Goal: Task Accomplishment & Management: Manage account settings

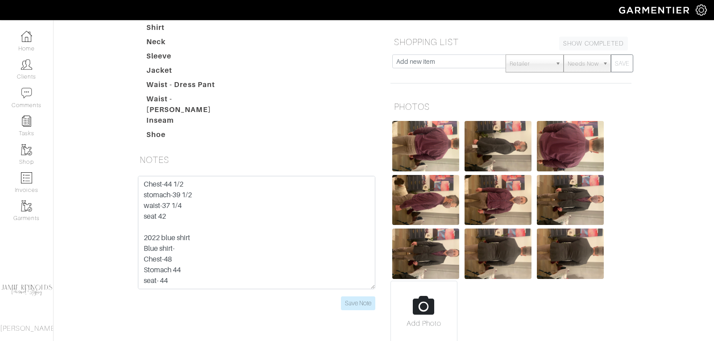
scroll to position [201, 0]
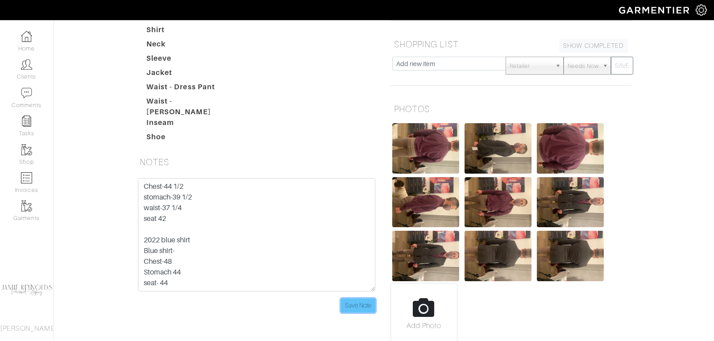
click at [356, 298] on input "Save Note" at bounding box center [358, 305] width 34 height 14
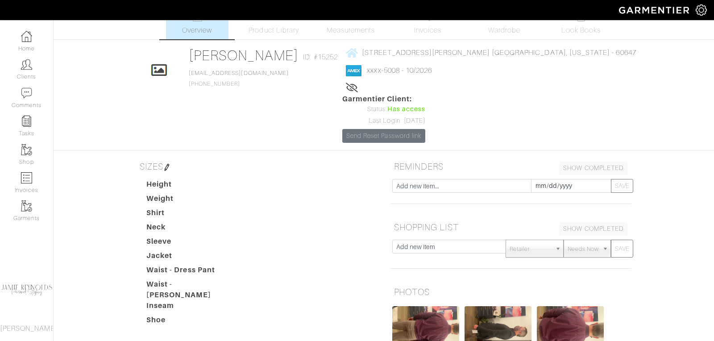
scroll to position [0, 0]
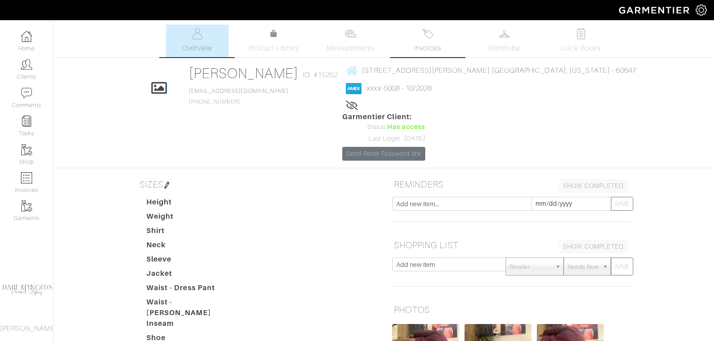
click at [431, 40] on link "Invoices" at bounding box center [427, 41] width 62 height 33
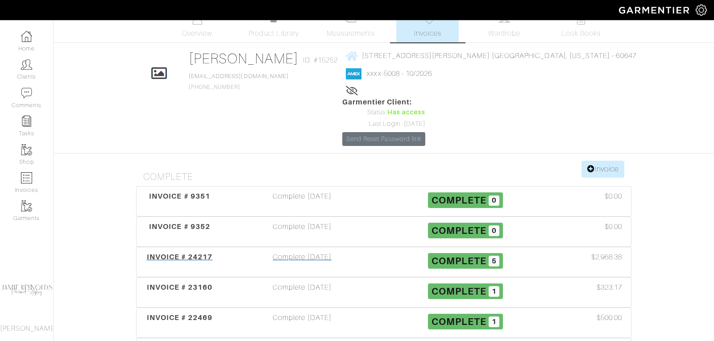
scroll to position [18, 0]
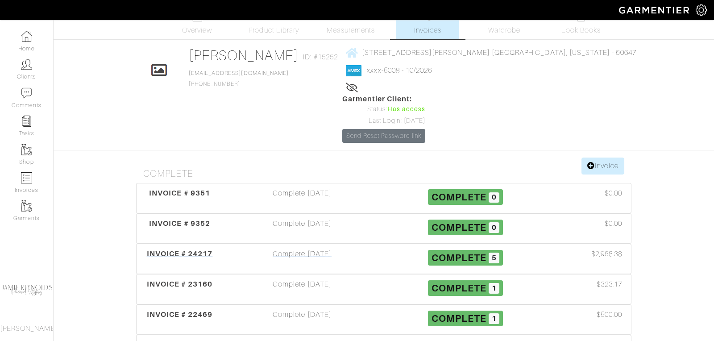
click at [182, 249] on span "INVOICE # 24217" at bounding box center [180, 253] width 66 height 8
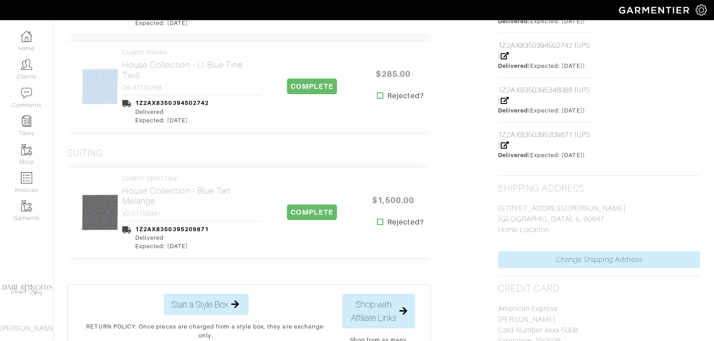
scroll to position [484, 0]
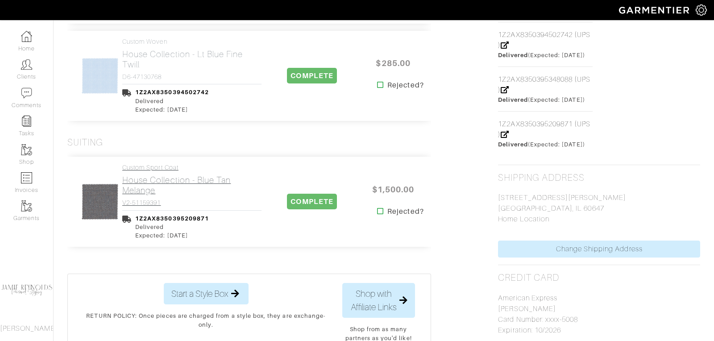
click at [168, 186] on h2 "House Collection - Blue Tan Melange" at bounding box center [191, 185] width 139 height 21
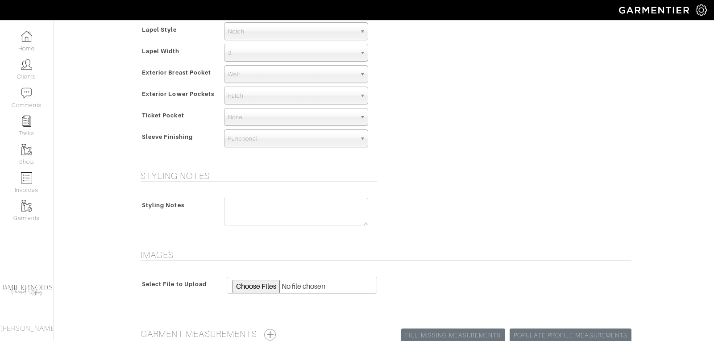
scroll to position [661, 0]
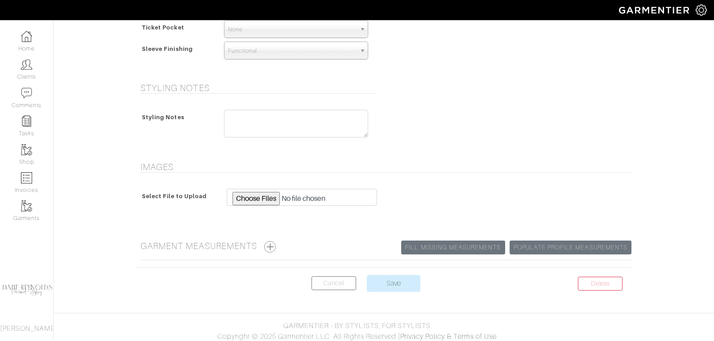
click at [273, 243] on button "button" at bounding box center [270, 247] width 12 height 12
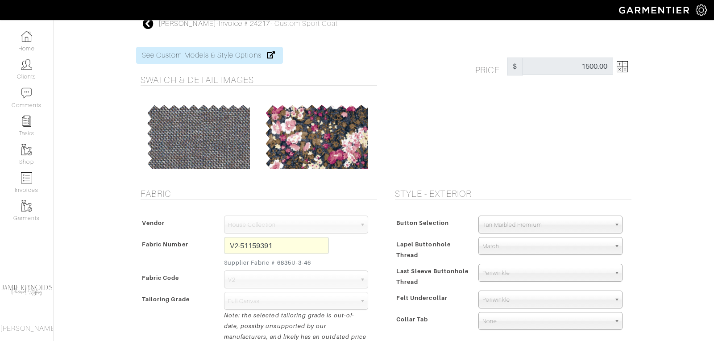
scroll to position [0, 0]
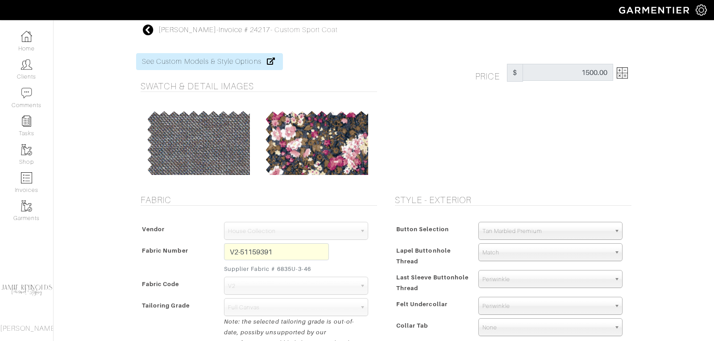
click at [150, 30] on icon at bounding box center [148, 30] width 11 height 11
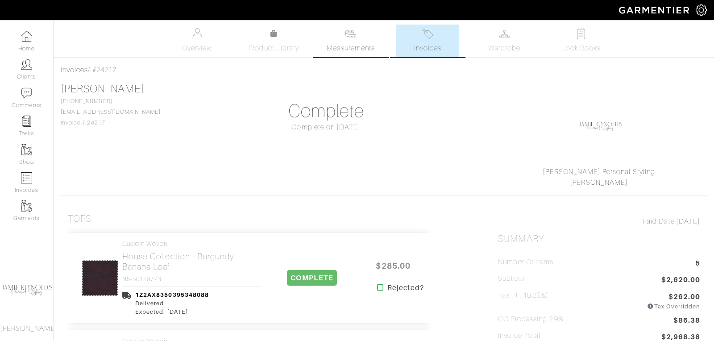
click at [345, 46] on span "Measurements" at bounding box center [350, 48] width 49 height 11
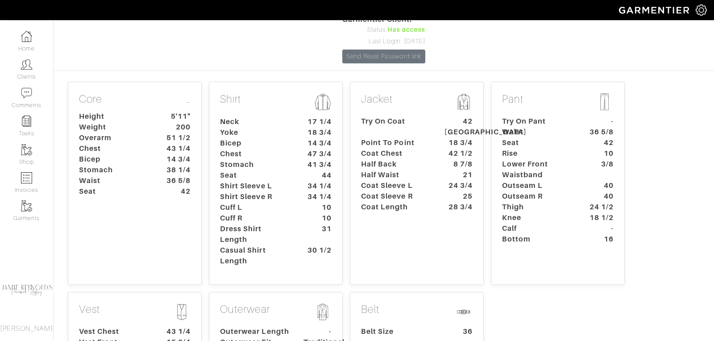
scroll to position [95, 0]
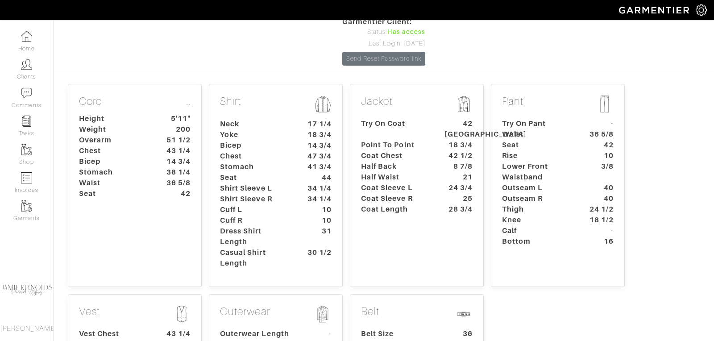
click at [403, 182] on dt "Coat Sleeve L" at bounding box center [395, 187] width 83 height 11
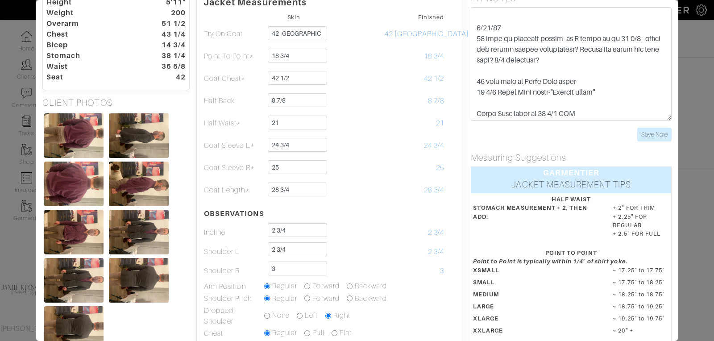
scroll to position [342, 0]
click at [656, 134] on input "Save Note" at bounding box center [654, 135] width 34 height 14
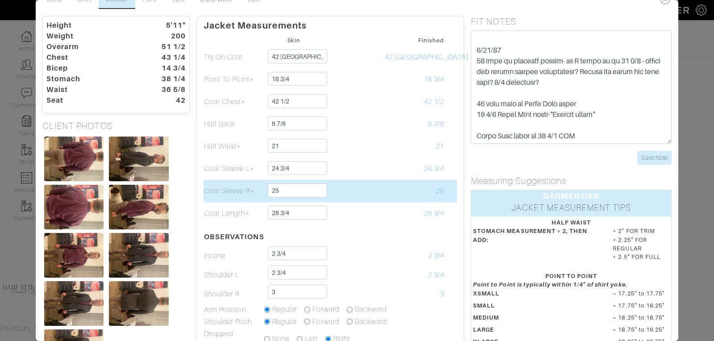
scroll to position [0, 0]
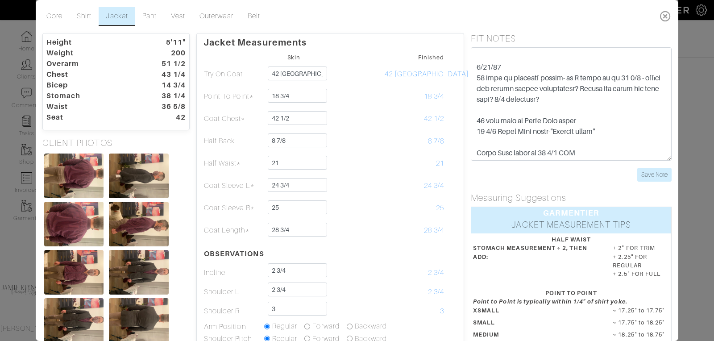
click at [665, 17] on icon at bounding box center [665, 16] width 18 height 18
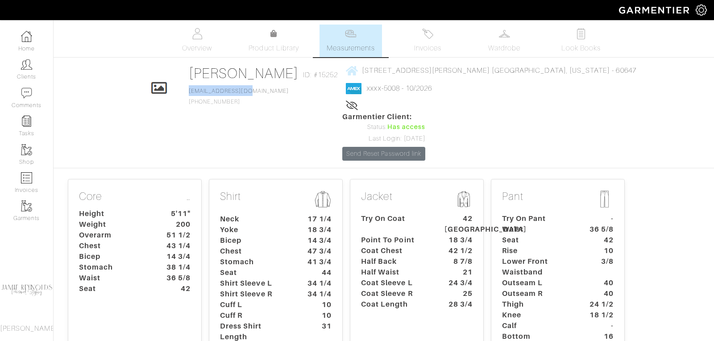
drag, startPoint x: 270, startPoint y: 91, endPoint x: 206, endPoint y: 94, distance: 64.3
click at [206, 94] on div "Click To Edit [PERSON_NAME] ID: #15252 [EMAIL_ADDRESS][DOMAIN_NAME] [PHONE_NUMB…" at bounding box center [383, 113] width 508 height 96
copy link "[EMAIL_ADDRESS][DOMAIN_NAME]"
click at [424, 47] on span "Invoices" at bounding box center [427, 48] width 27 height 11
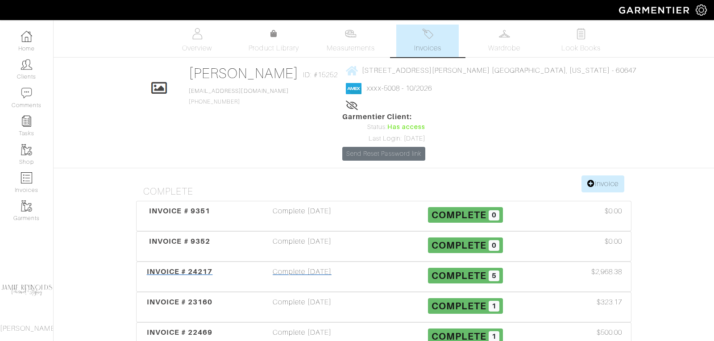
click at [169, 267] on span "INVOICE # 24217" at bounding box center [180, 271] width 66 height 8
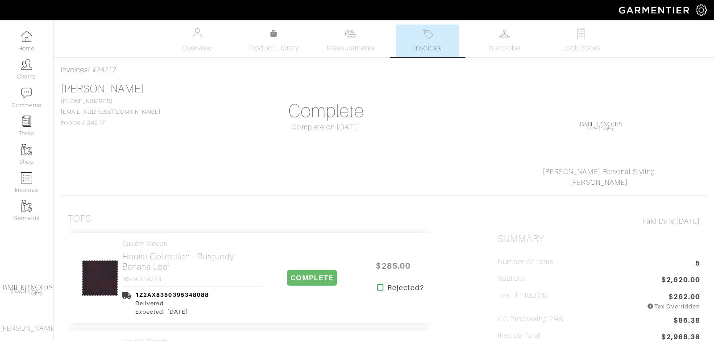
scroll to position [594, 0]
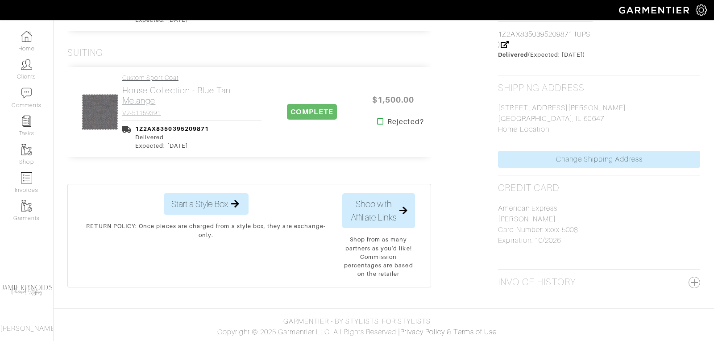
click at [182, 85] on h2 "House Collection - Blue Tan Melange" at bounding box center [191, 95] width 139 height 21
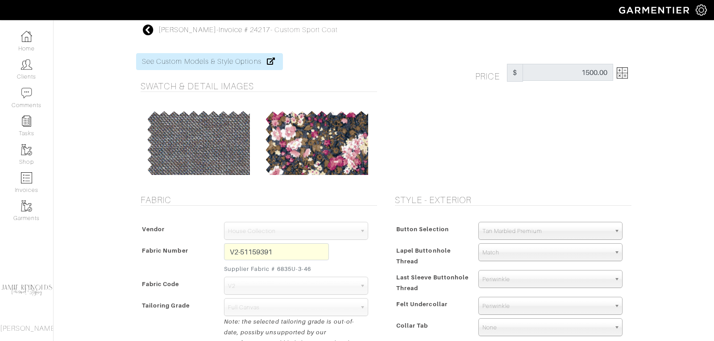
click at [149, 33] on icon at bounding box center [148, 30] width 11 height 11
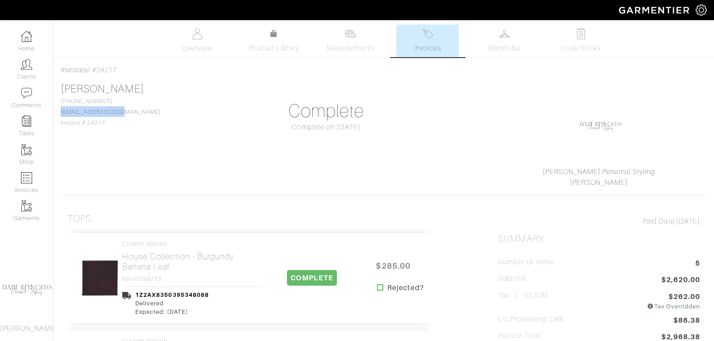
drag, startPoint x: 124, startPoint y: 111, endPoint x: 59, endPoint y: 112, distance: 64.7
copy link "[EMAIL_ADDRESS][DOMAIN_NAME]"
drag, startPoint x: 122, startPoint y: 70, endPoint x: 100, endPoint y: 70, distance: 22.3
click at [100, 70] on div "Invoices / #24217" at bounding box center [384, 70] width 646 height 11
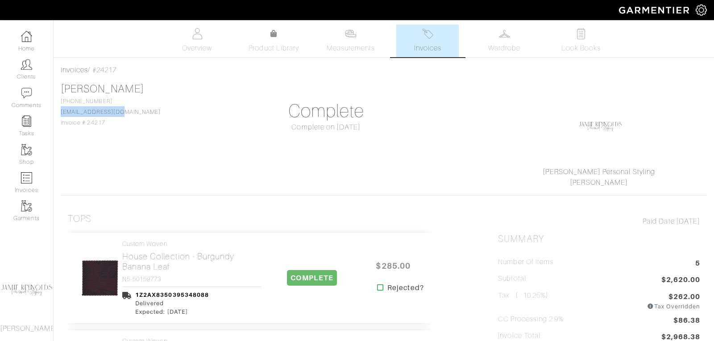
copy div "24217"
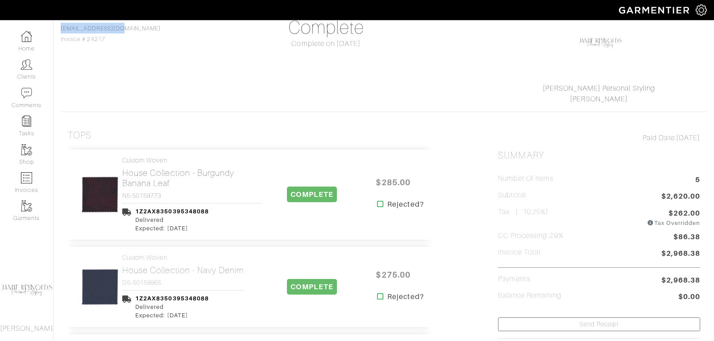
scroll to position [163, 0]
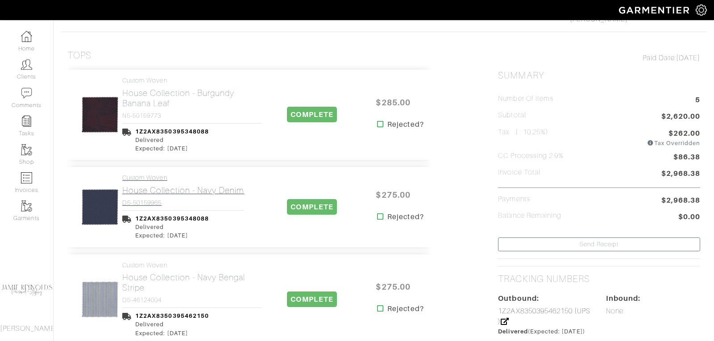
click at [177, 204] on h4 "D5-50159965" at bounding box center [183, 203] width 122 height 8
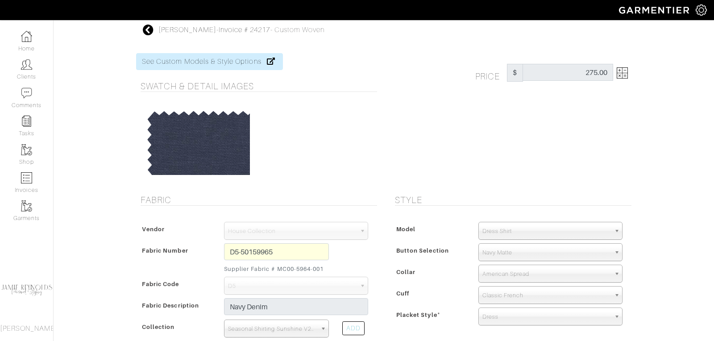
click at [149, 28] on icon at bounding box center [148, 30] width 11 height 11
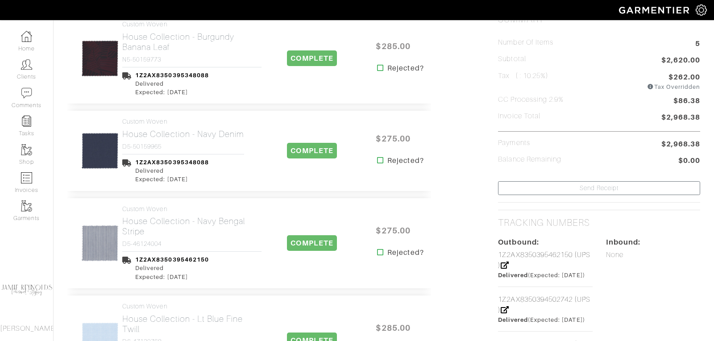
scroll to position [227, 0]
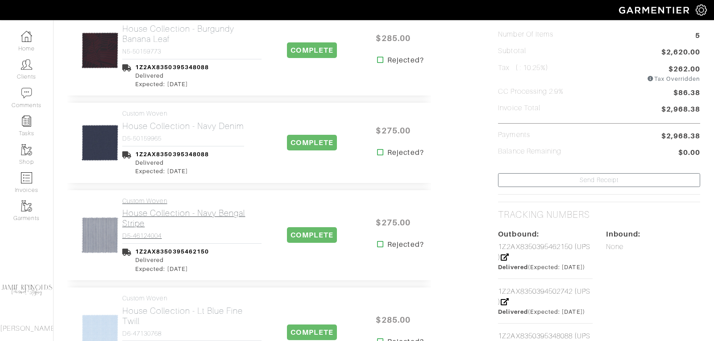
click at [146, 215] on h2 "House Collection - Navy Bengal Stripe" at bounding box center [191, 218] width 139 height 21
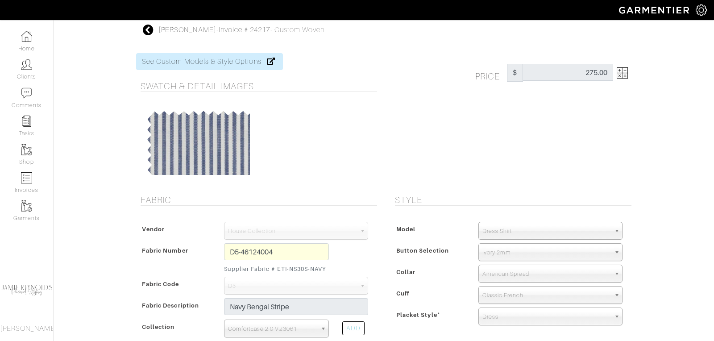
click at [148, 30] on icon at bounding box center [148, 30] width 11 height 11
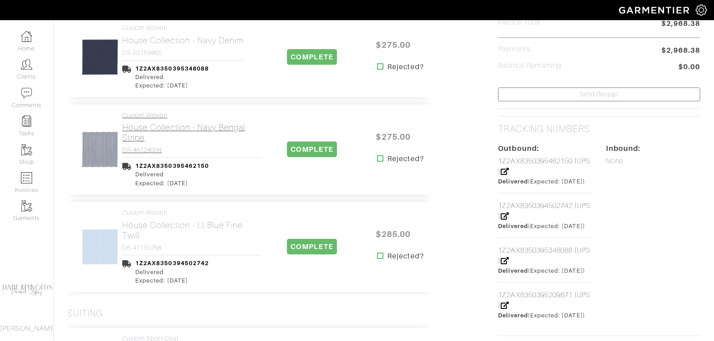
scroll to position [381, 0]
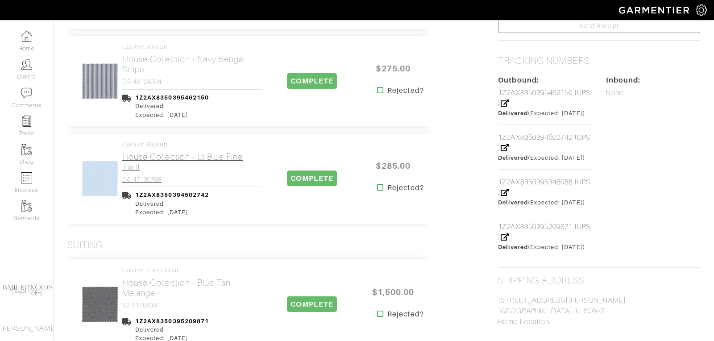
click at [145, 154] on h2 "House Collection - Lt Blue Fine Twill" at bounding box center [191, 162] width 139 height 21
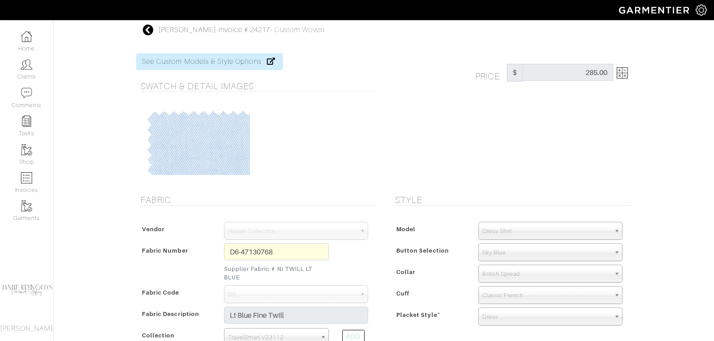
click at [145, 29] on icon at bounding box center [148, 30] width 11 height 11
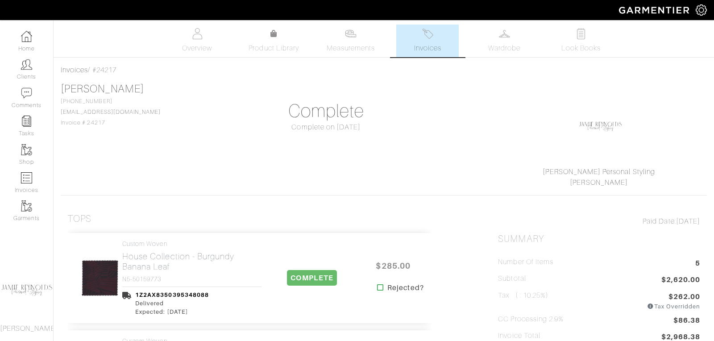
click at [164, 258] on h2 "House Collection - Burgundy Banana Leaf" at bounding box center [191, 261] width 139 height 21
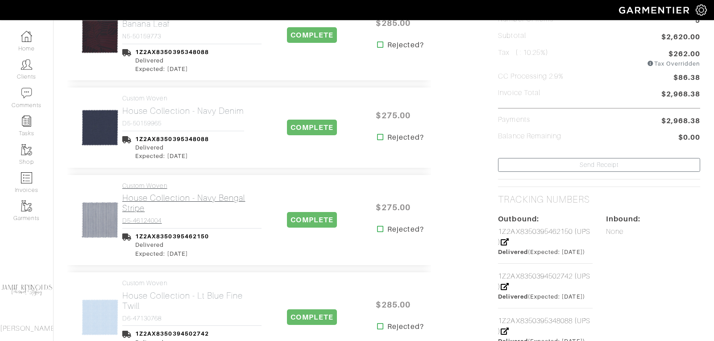
scroll to position [276, 0]
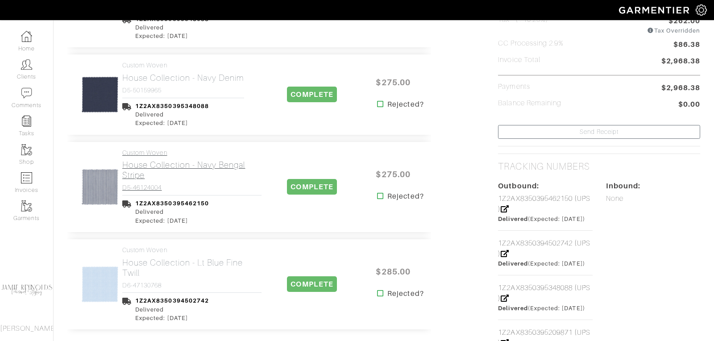
click at [196, 165] on h2 "House Collection - Navy Bengal Stripe" at bounding box center [191, 170] width 139 height 21
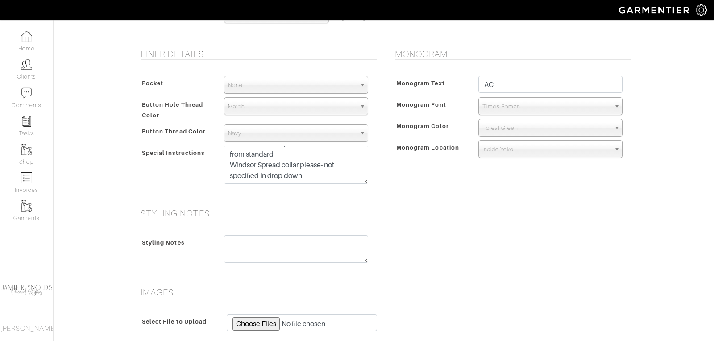
scroll to position [439, 0]
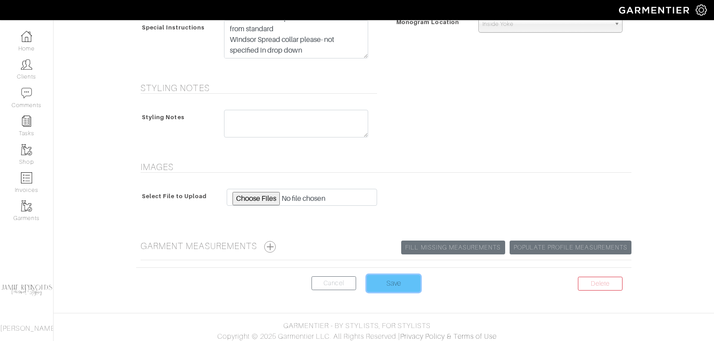
click at [402, 281] on input "Save" at bounding box center [394, 283] width 54 height 17
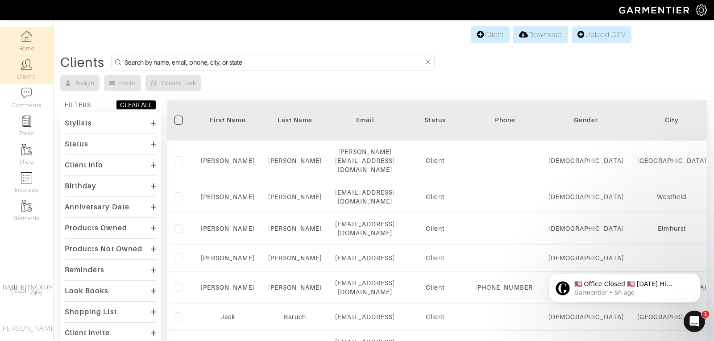
click at [30, 34] on img at bounding box center [26, 36] width 11 height 11
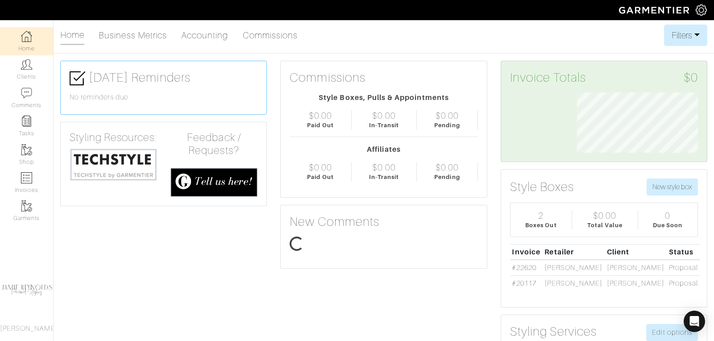
scroll to position [60, 134]
click at [92, 163] on img at bounding box center [113, 164] width 87 height 33
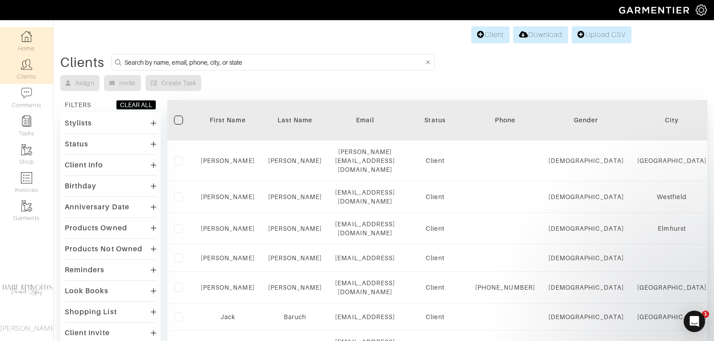
click at [23, 46] on link "Home" at bounding box center [26, 41] width 53 height 28
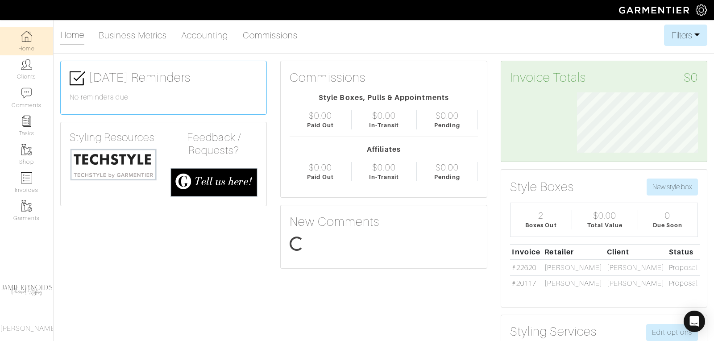
scroll to position [60, 134]
click at [31, 68] on img at bounding box center [26, 64] width 11 height 11
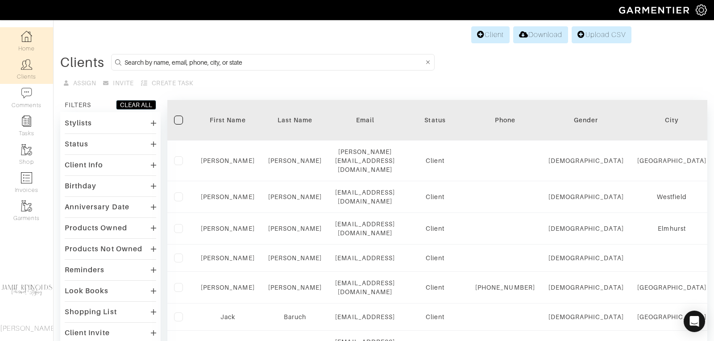
click at [37, 47] on link "Home" at bounding box center [26, 41] width 53 height 28
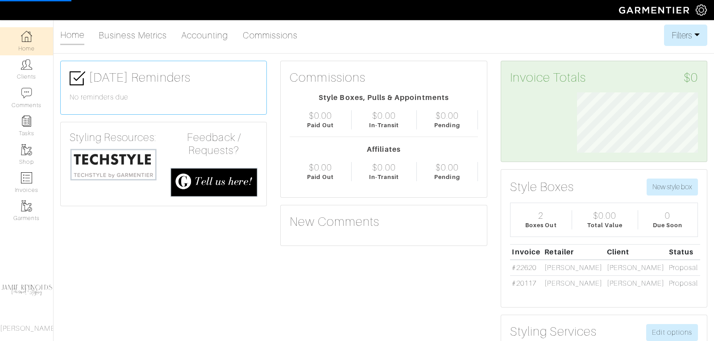
click at [93, 154] on img at bounding box center [113, 164] width 87 height 33
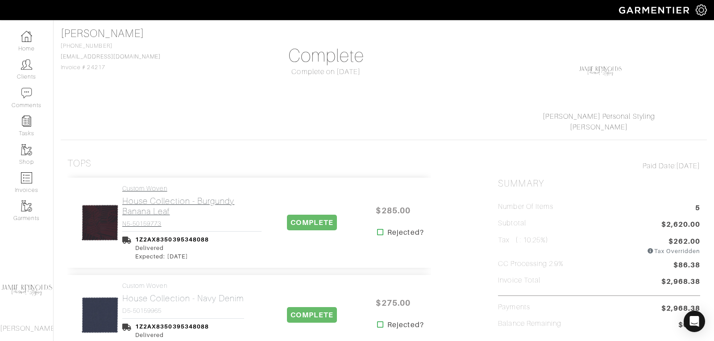
scroll to position [82, 0]
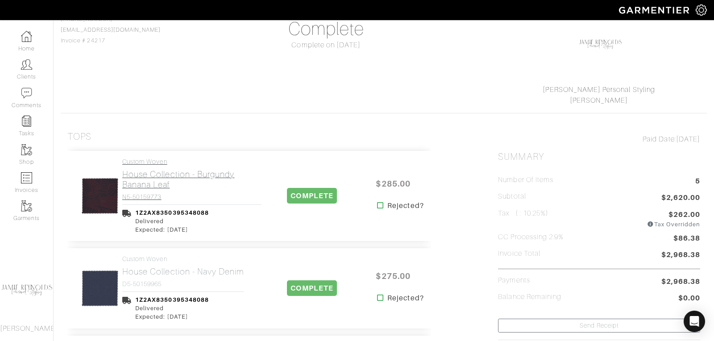
click at [165, 176] on h2 "House Collection - Burgundy Banana Leaf" at bounding box center [191, 179] width 139 height 21
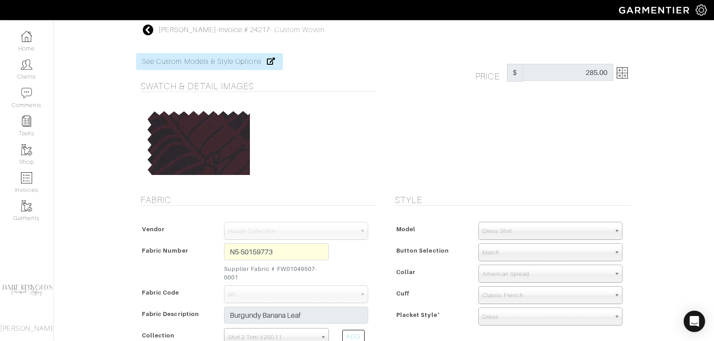
click at [147, 26] on icon at bounding box center [148, 30] width 11 height 11
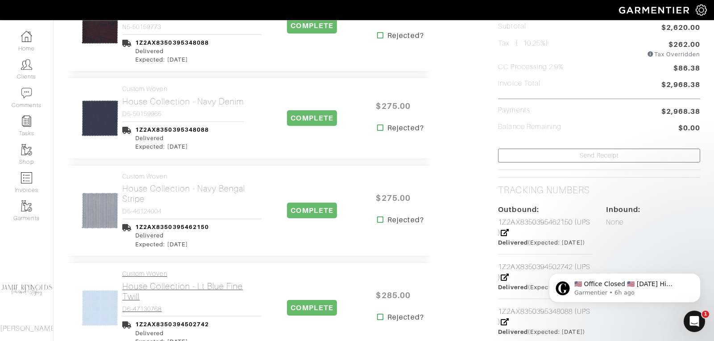
click at [153, 285] on h2 "House Collection - Lt Blue Fine Twill" at bounding box center [191, 291] width 139 height 21
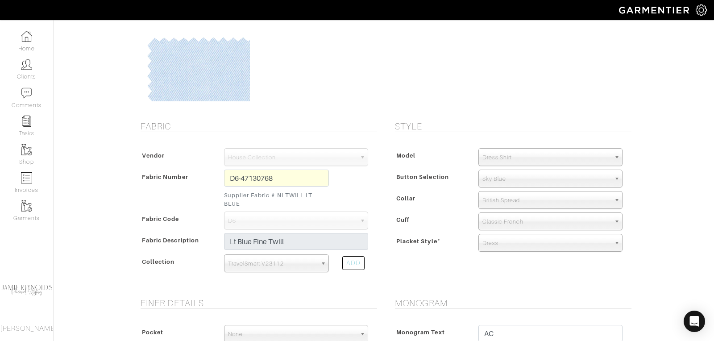
scroll to position [58, 0]
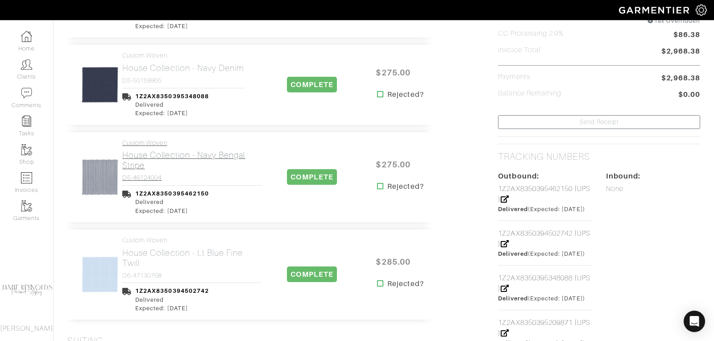
scroll to position [283, 0]
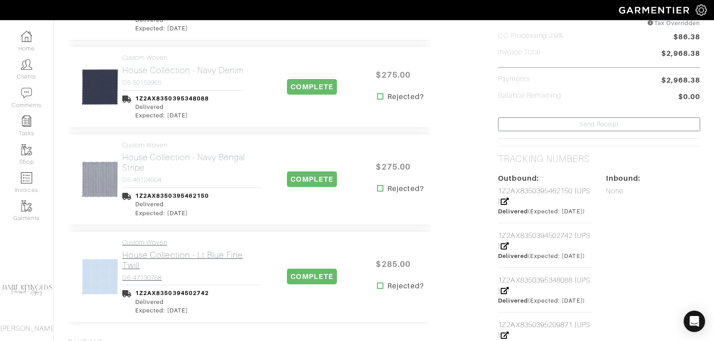
click at [153, 255] on h2 "House Collection - Lt Blue Fine Twill" at bounding box center [191, 260] width 139 height 21
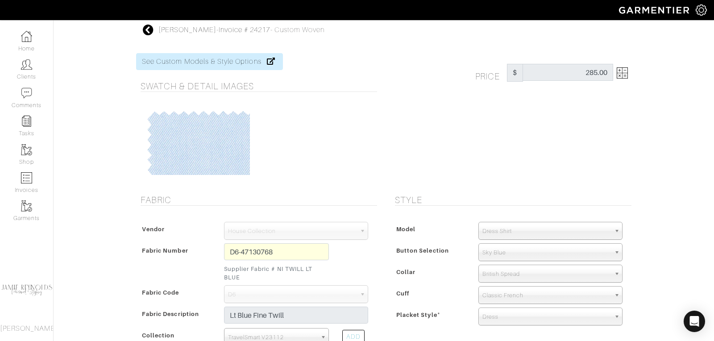
scroll to position [76, 0]
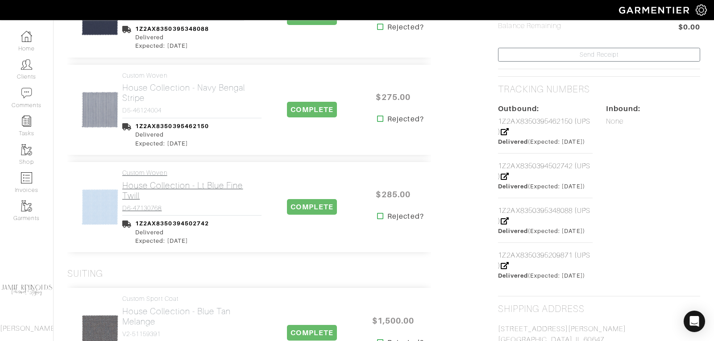
scroll to position [338, 0]
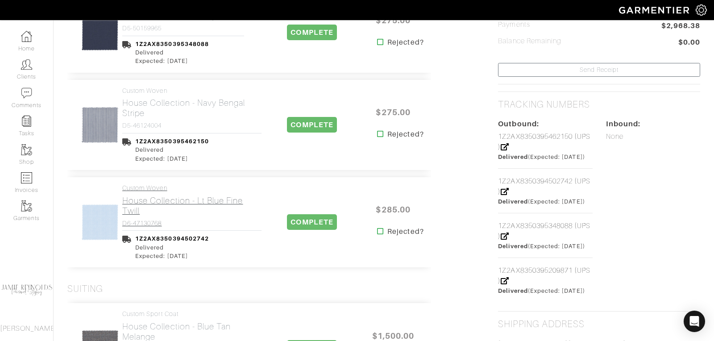
click at [151, 197] on h2 "House Collection - Lt Blue Fine Twill" at bounding box center [191, 205] width 139 height 21
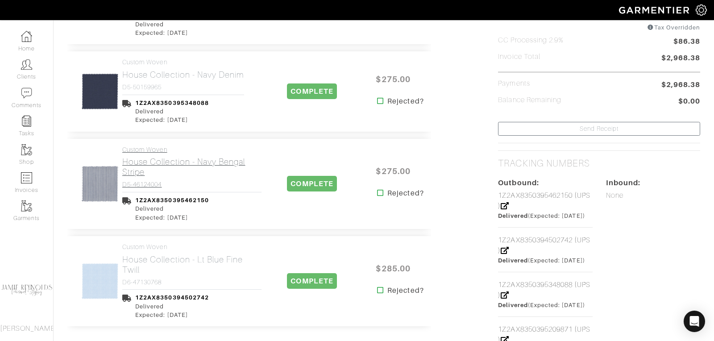
scroll to position [278, 0]
click at [137, 167] on h2 "House Collection - Navy Bengal Stripe" at bounding box center [191, 167] width 139 height 21
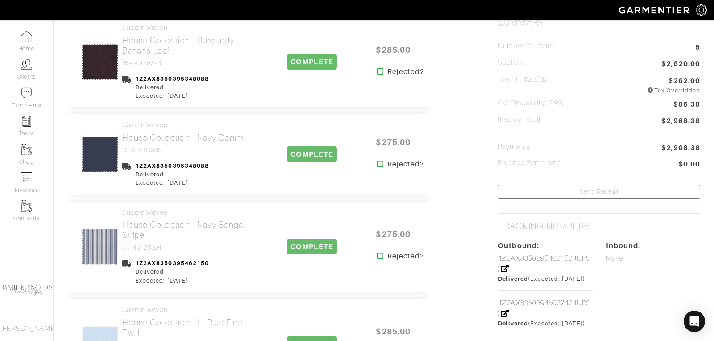
scroll to position [198, 0]
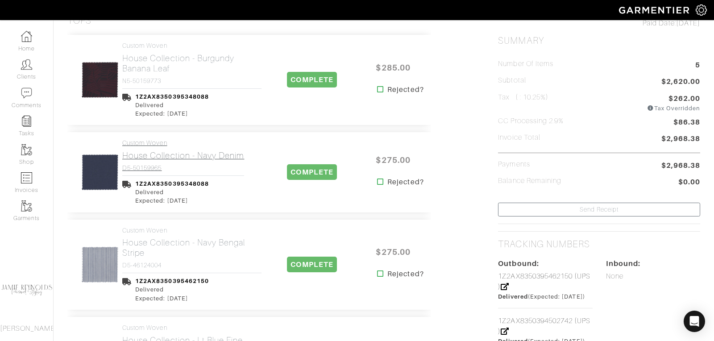
click at [148, 157] on h2 "House Collection - Navy Denim" at bounding box center [183, 155] width 122 height 10
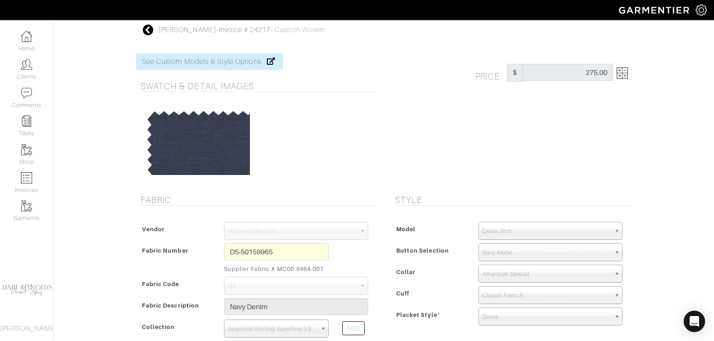
click at [147, 28] on icon at bounding box center [148, 30] width 11 height 11
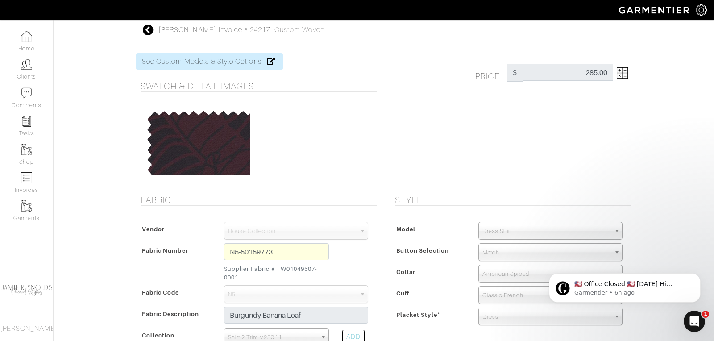
click at [146, 25] on icon at bounding box center [148, 30] width 11 height 11
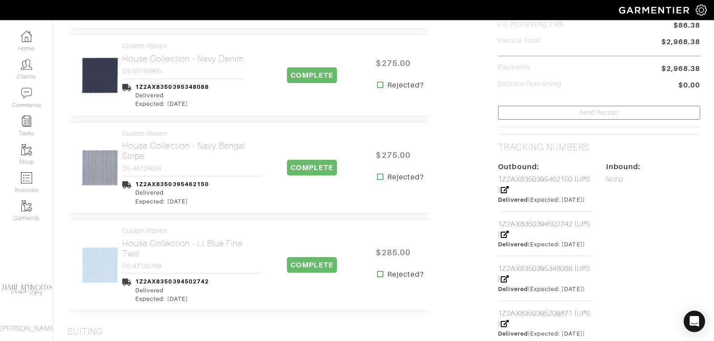
scroll to position [308, 0]
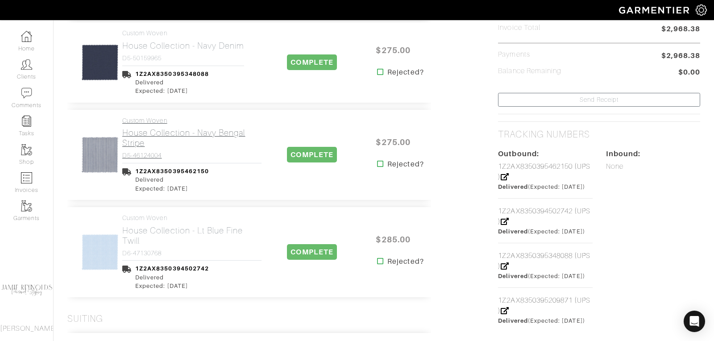
click at [171, 128] on h2 "House Collection - Navy Bengal Stripe" at bounding box center [191, 138] width 139 height 21
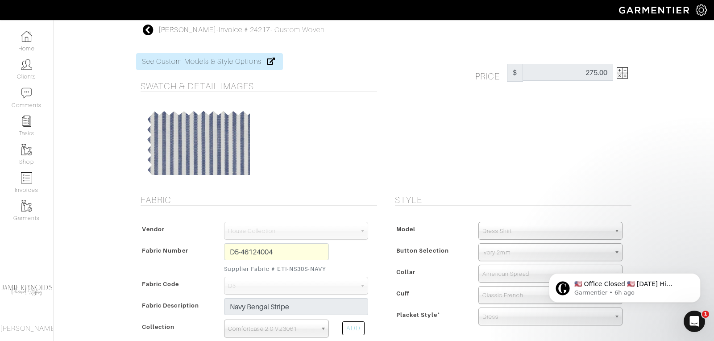
click at [147, 31] on icon at bounding box center [148, 30] width 11 height 11
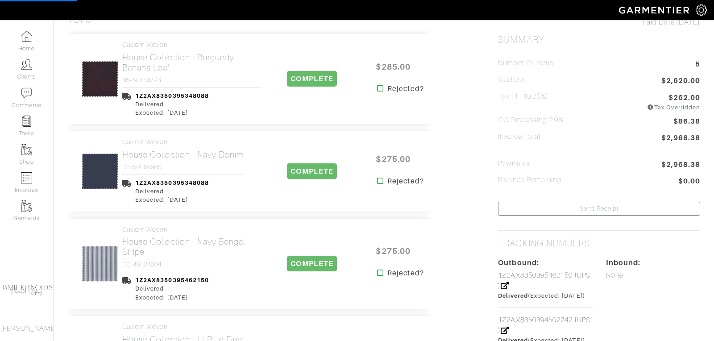
scroll to position [278, 0]
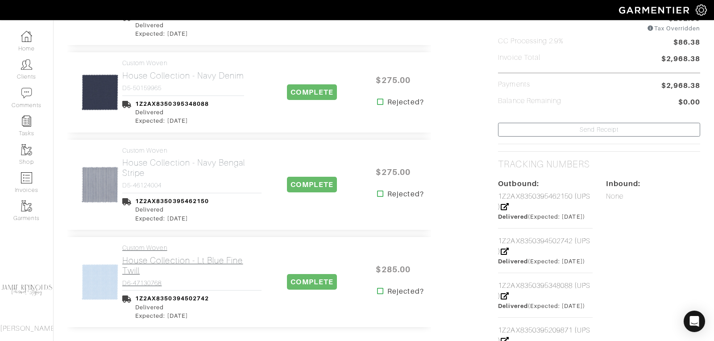
click at [161, 266] on h2 "House Collection - Lt Blue Fine Twill" at bounding box center [191, 265] width 139 height 21
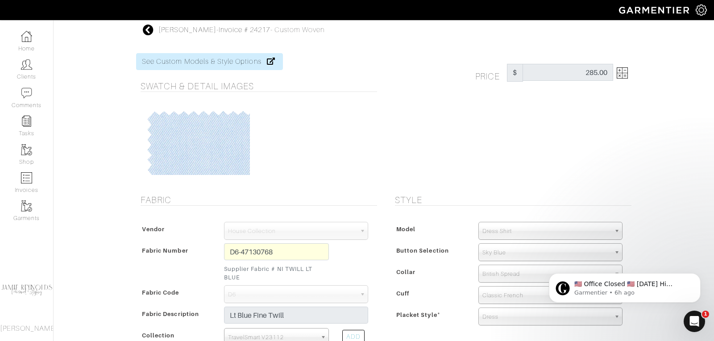
click at [149, 30] on icon at bounding box center [148, 30] width 11 height 11
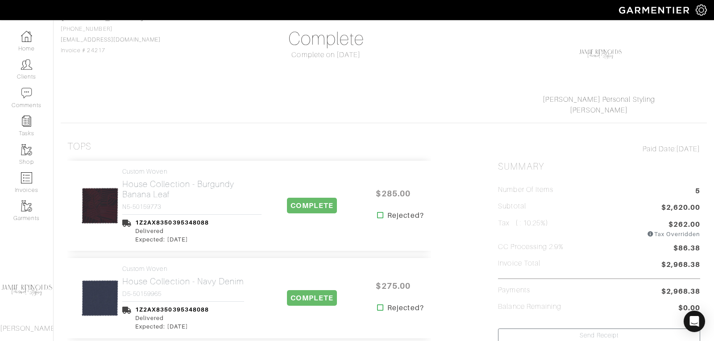
scroll to position [201, 0]
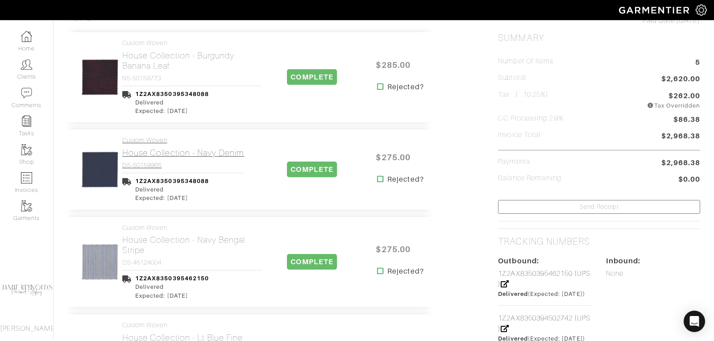
click at [168, 155] on h2 "House Collection - Navy Denim" at bounding box center [183, 153] width 122 height 10
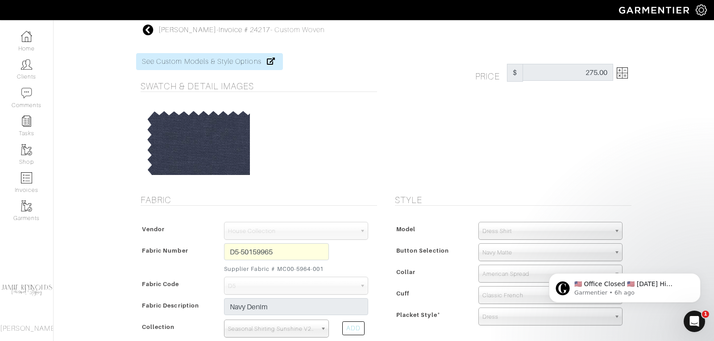
click at [147, 30] on icon at bounding box center [148, 30] width 11 height 11
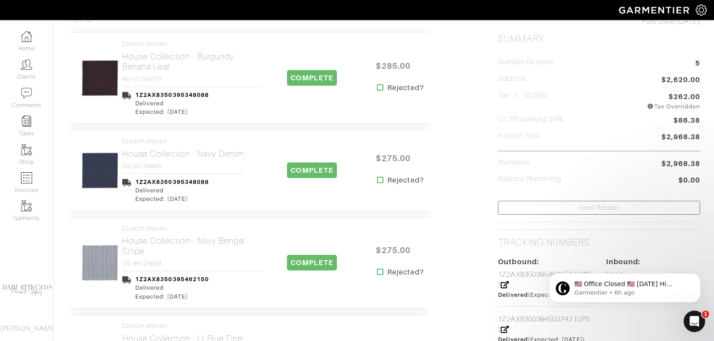
scroll to position [201, 0]
